Goal: Download file/media

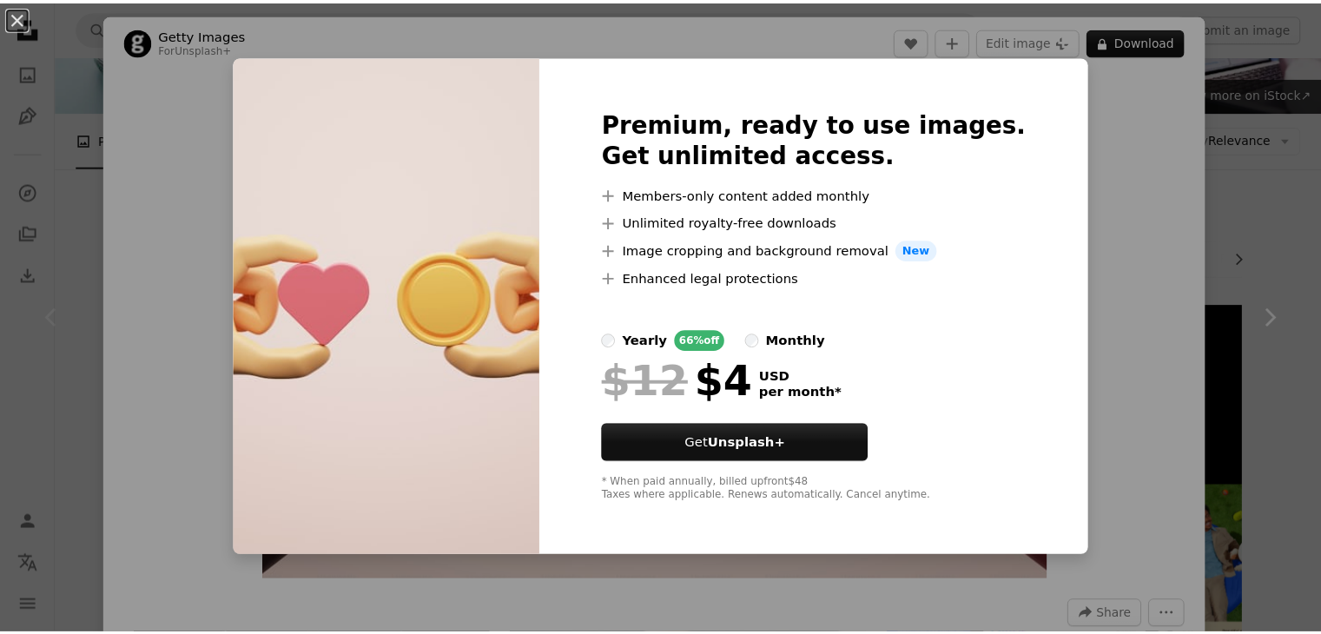
scroll to position [129, 0]
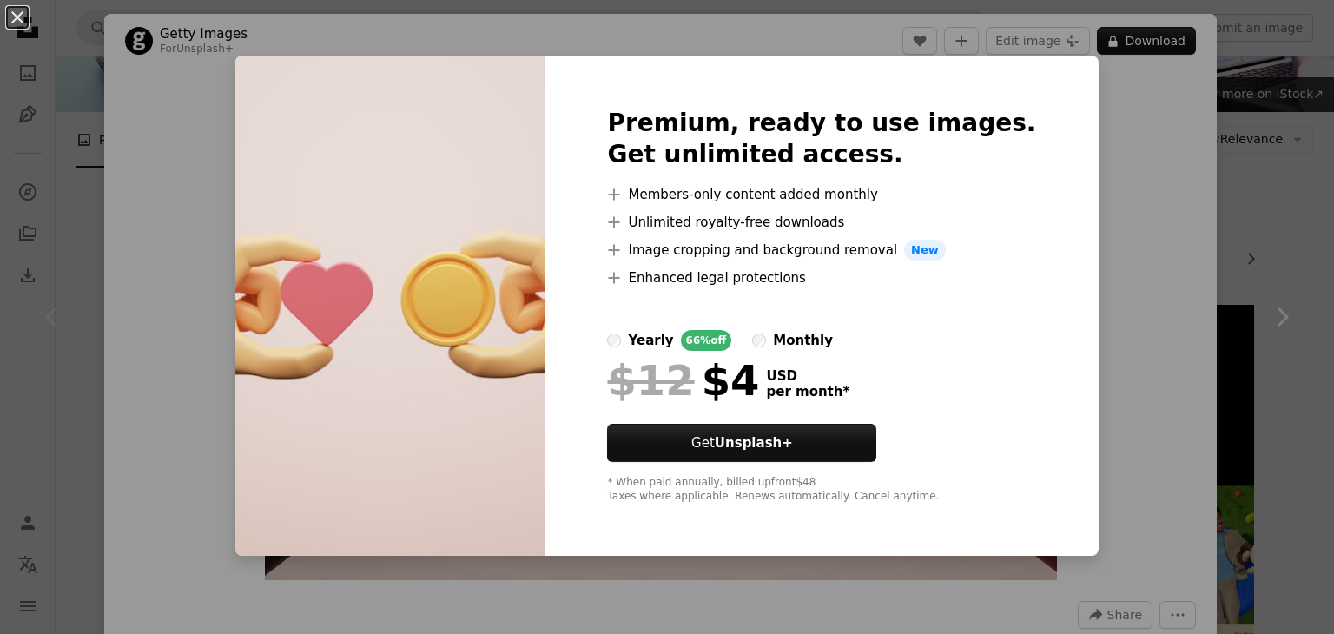
click at [1133, 154] on div "An X shape Premium, ready to use images. Get unlimited access. A plus sign Memb…" at bounding box center [667, 317] width 1334 height 634
click at [7, 12] on button "An X shape" at bounding box center [17, 17] width 21 height 21
click at [17, 20] on icon "Unsplash logo Unsplash Home" at bounding box center [27, 27] width 35 height 35
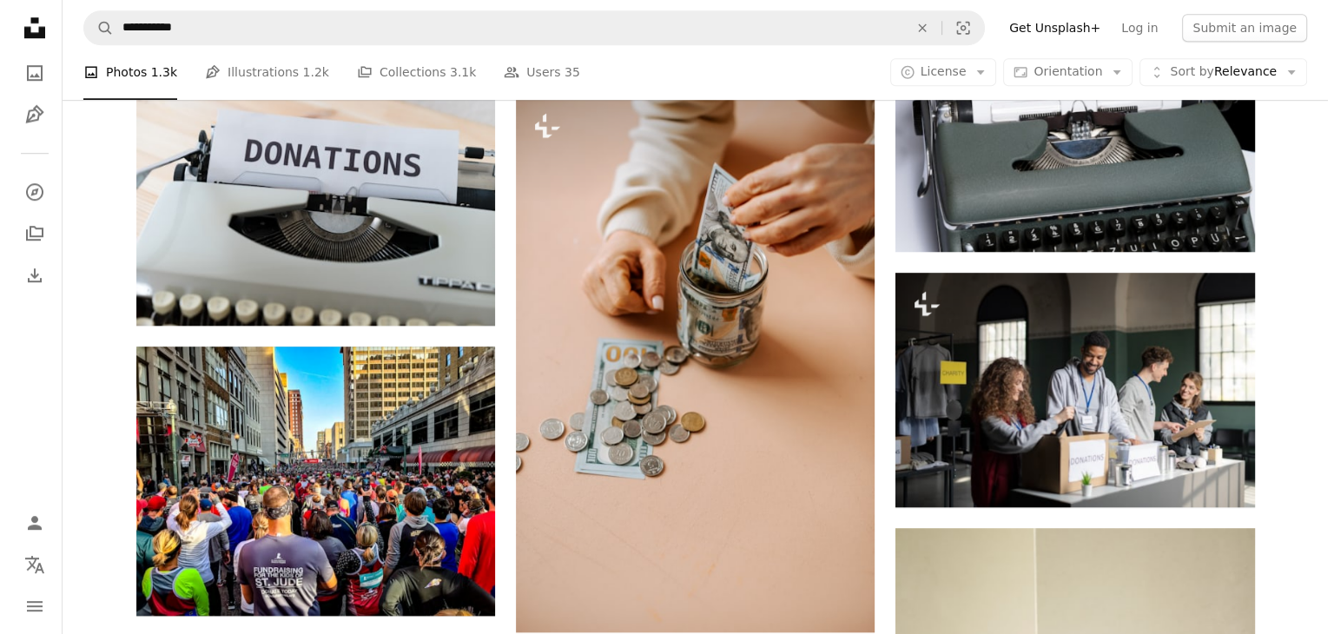
scroll to position [1418, 0]
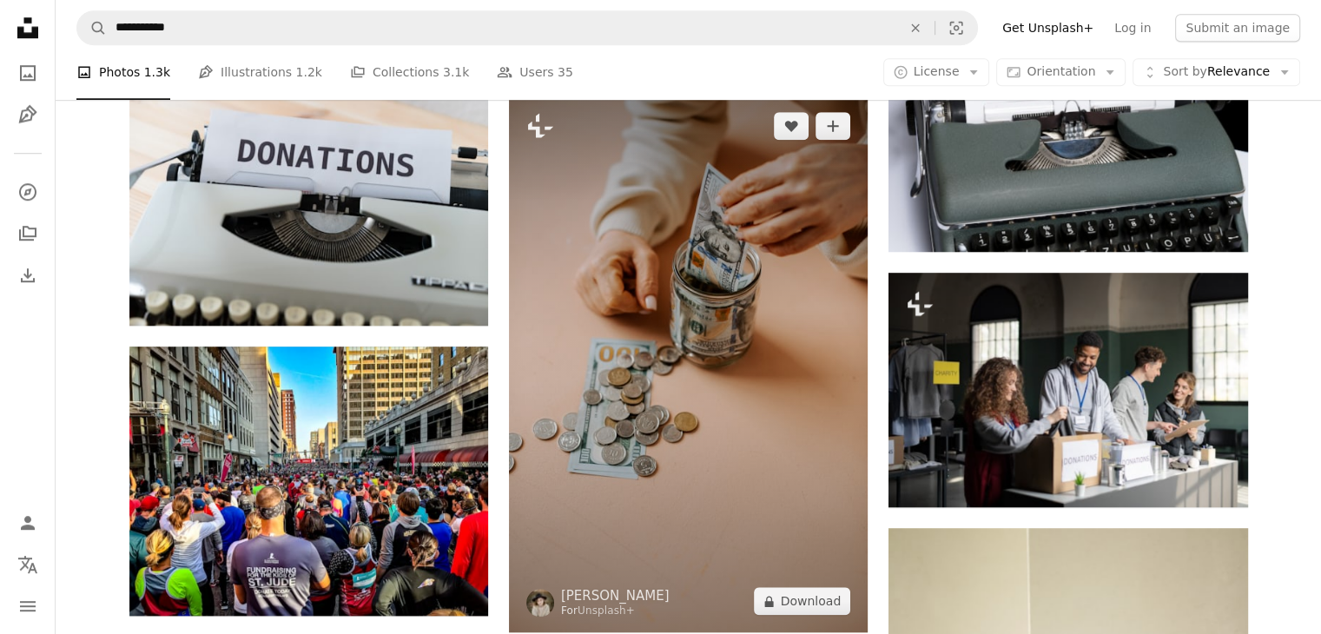
click at [619, 435] on img at bounding box center [688, 364] width 359 height 538
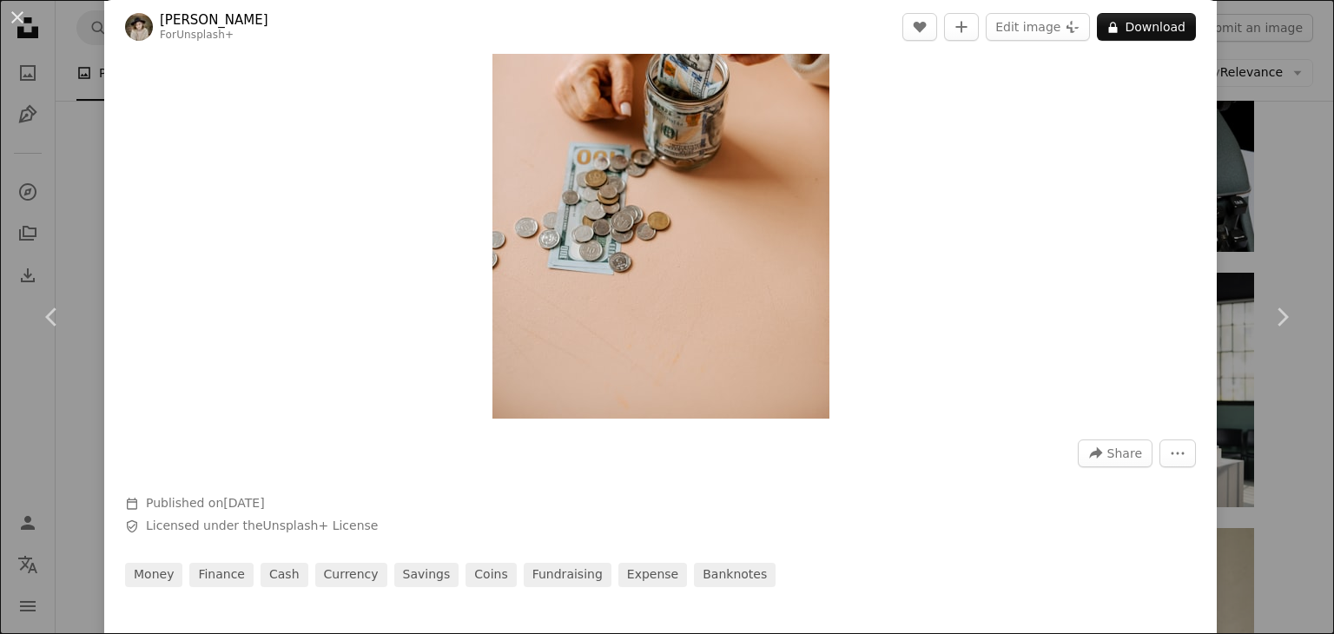
scroll to position [163, 0]
